Goal: Information Seeking & Learning: Learn about a topic

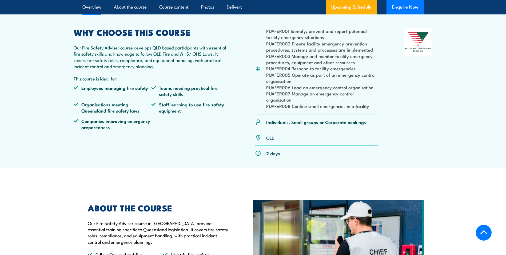
scroll to position [267, 0]
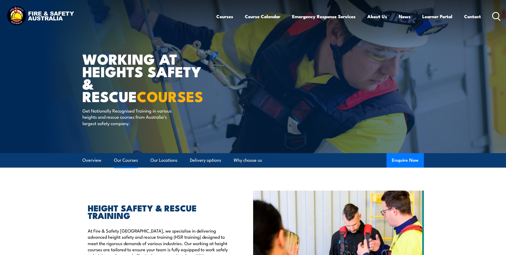
click at [128, 163] on link "Our Courses" at bounding box center [126, 160] width 24 height 14
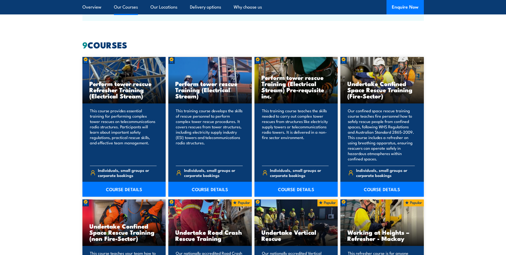
scroll to position [405, 0]
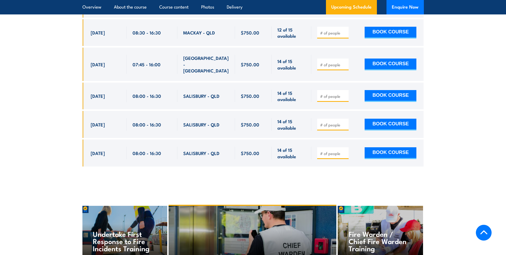
scroll to position [1094, 0]
